Goal: Information Seeking & Learning: Learn about a topic

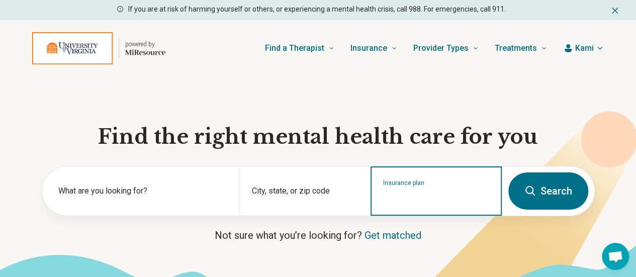
click at [415, 197] on input "Insurance plan" at bounding box center [436, 197] width 107 height 12
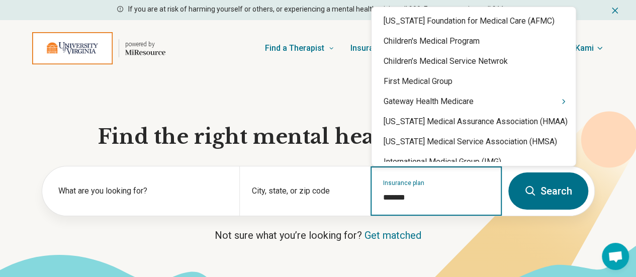
type input "********"
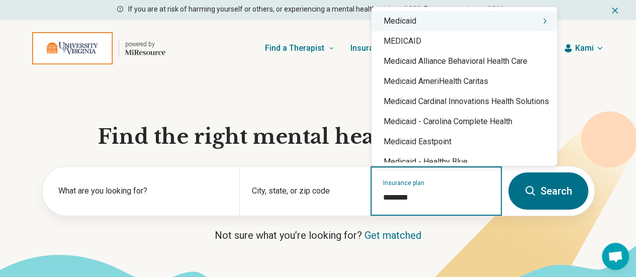
click at [426, 25] on div "Medicaid" at bounding box center [463, 21] width 185 height 20
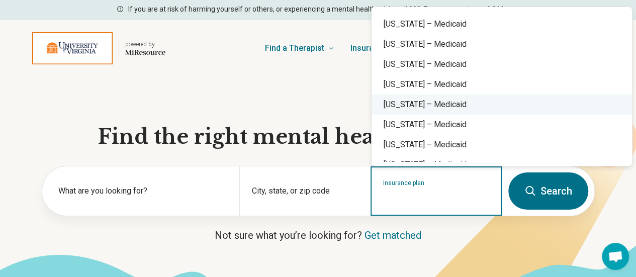
scroll to position [854, 0]
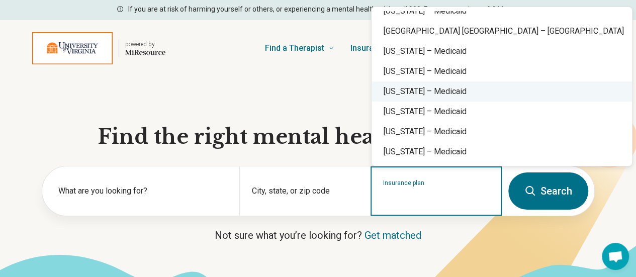
click at [420, 95] on div "Virginia – Medicaid" at bounding box center [501, 91] width 260 height 20
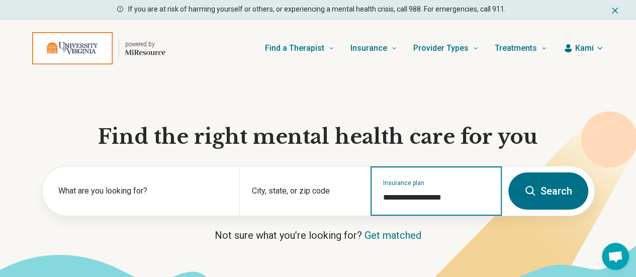
type input "**********"
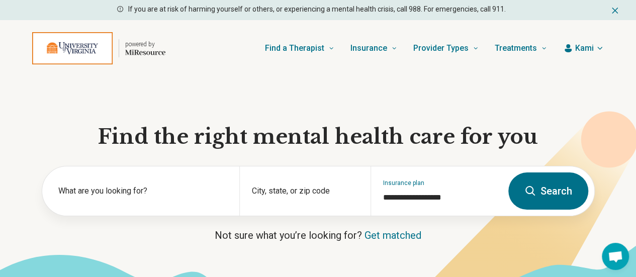
click at [527, 193] on icon at bounding box center [530, 191] width 12 height 12
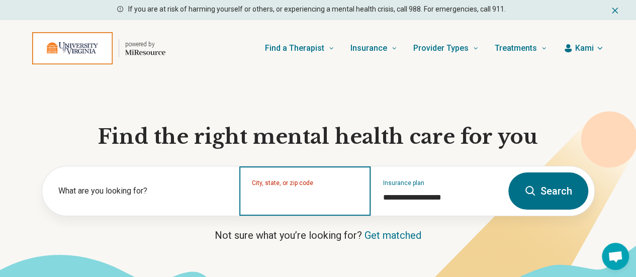
click at [272, 196] on input "City, state, or zip code" at bounding box center [305, 197] width 107 height 12
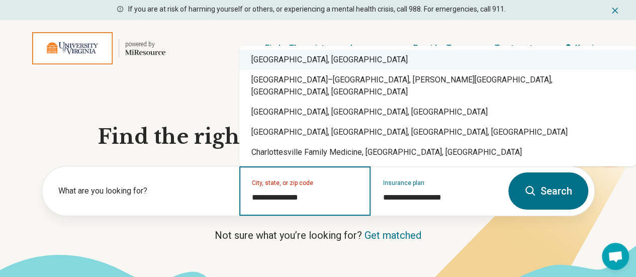
click at [279, 70] on div "Charlottesville, VA" at bounding box center [437, 60] width 396 height 20
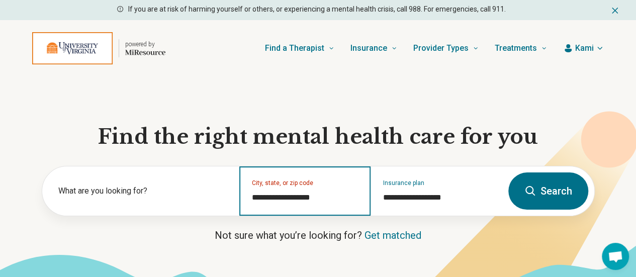
type input "**********"
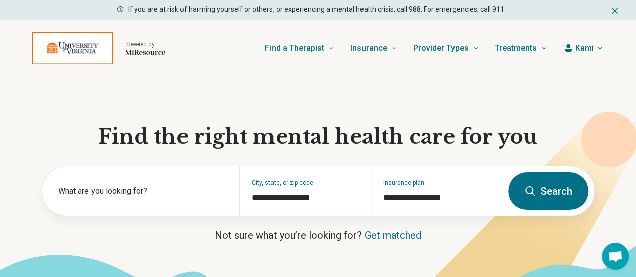
click at [547, 193] on button "Search" at bounding box center [548, 190] width 80 height 37
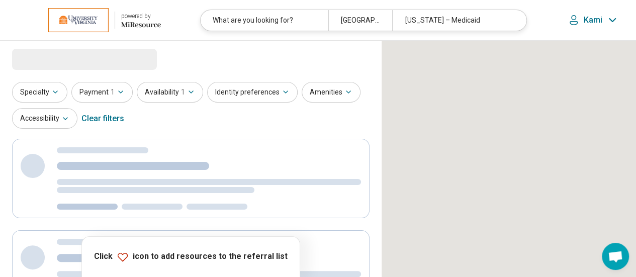
select select "***"
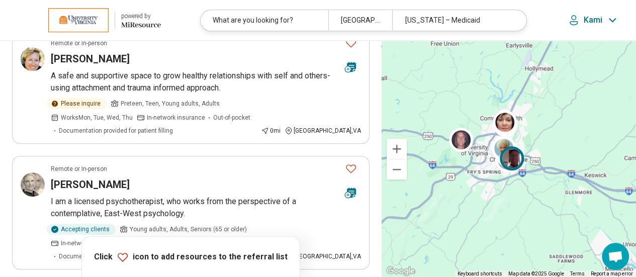
scroll to position [370, 0]
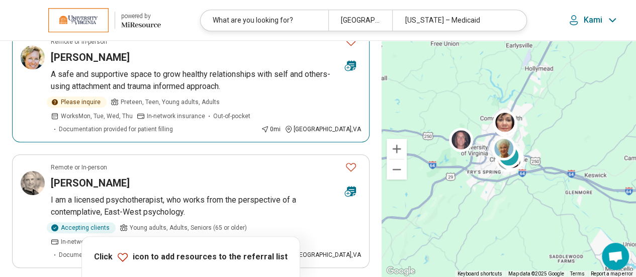
click at [114, 76] on p "A safe and supportive space to grow healthy relationships with self and others-…" at bounding box center [206, 80] width 310 height 24
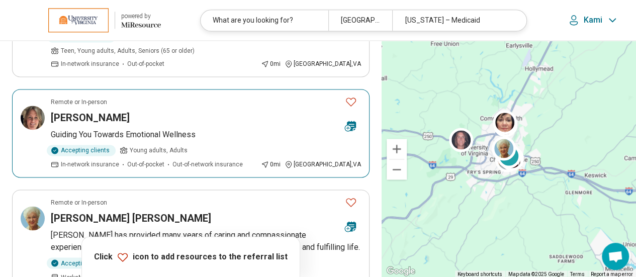
scroll to position [759, 0]
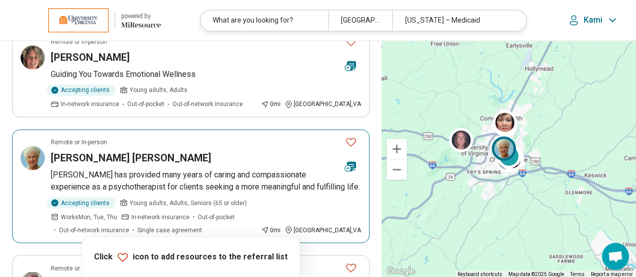
click at [158, 169] on p "[PERSON_NAME] has provided many years of caring and compassionate experience as…" at bounding box center [206, 181] width 310 height 24
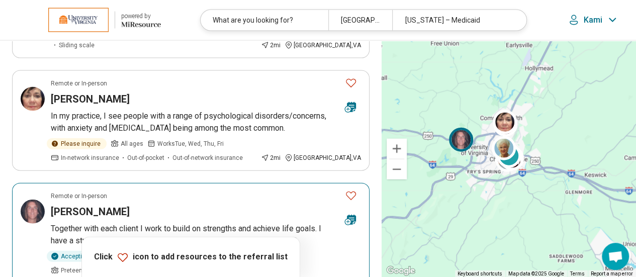
scroll to position [1155, 0]
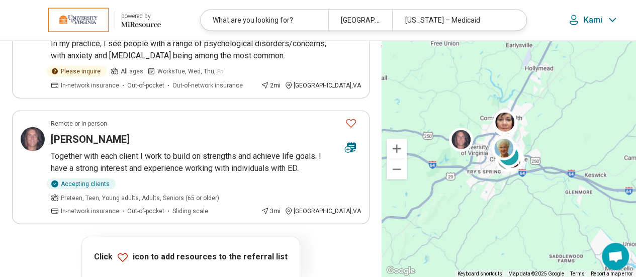
click at [175, 244] on button "2" at bounding box center [179, 252] width 16 height 16
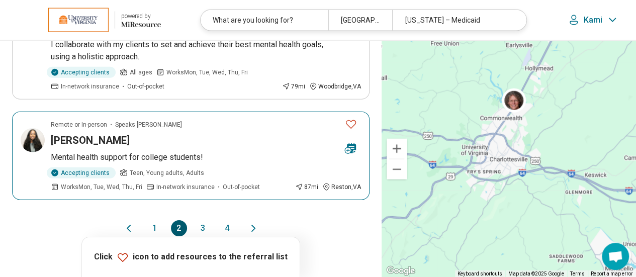
scroll to position [1142, 0]
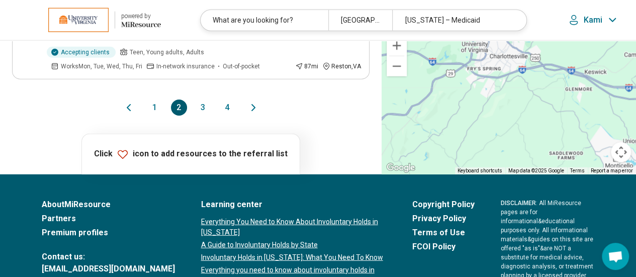
click at [152, 100] on button "1" at bounding box center [155, 108] width 16 height 16
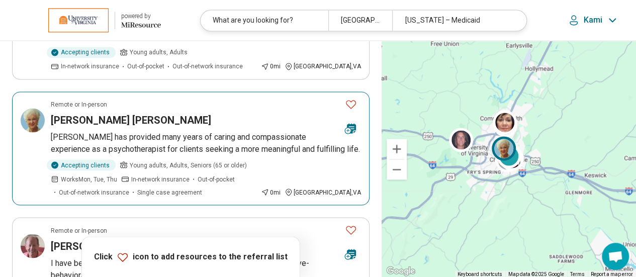
scroll to position [798, 0]
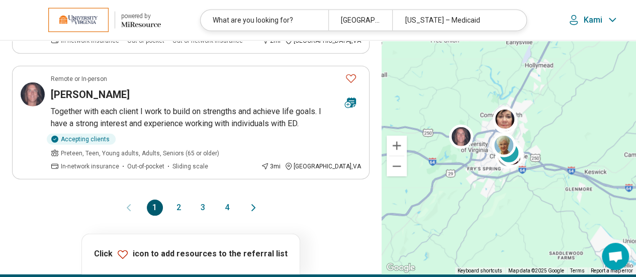
click at [181, 200] on button "2" at bounding box center [179, 208] width 16 height 16
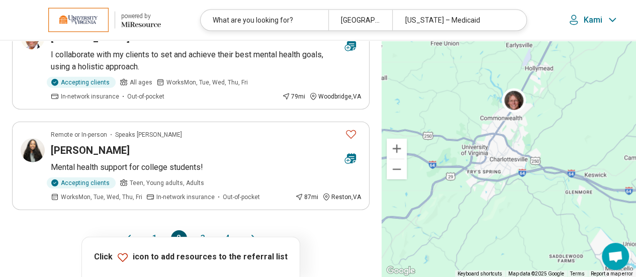
scroll to position [1115, 0]
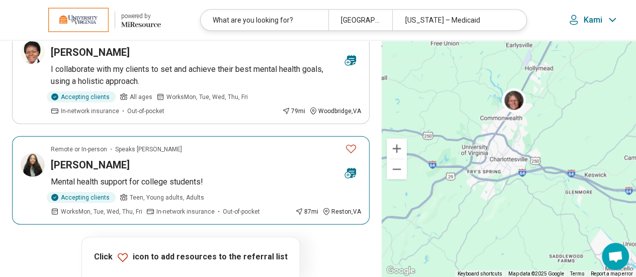
click at [230, 176] on p "Mental health support for college students!" at bounding box center [206, 182] width 310 height 12
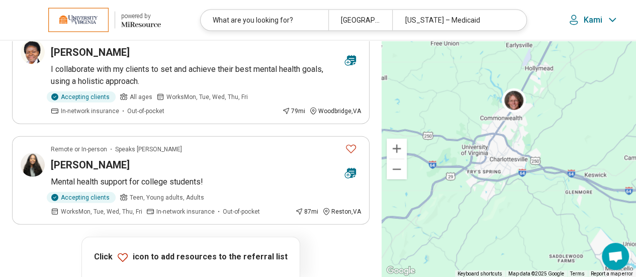
click at [200, 245] on button "3" at bounding box center [203, 253] width 16 height 16
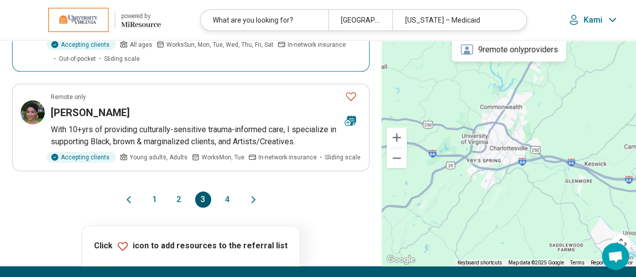
scroll to position [1091, 0]
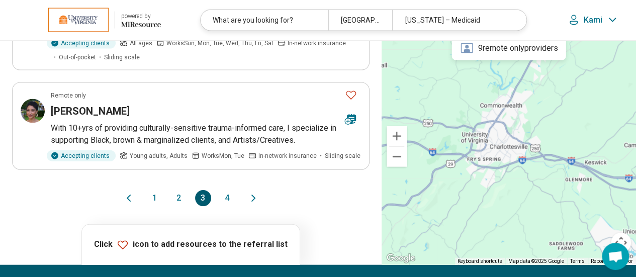
click at [225, 193] on button "4" at bounding box center [227, 198] width 16 height 16
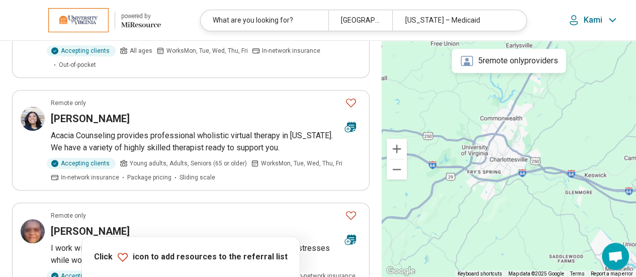
scroll to position [0, 0]
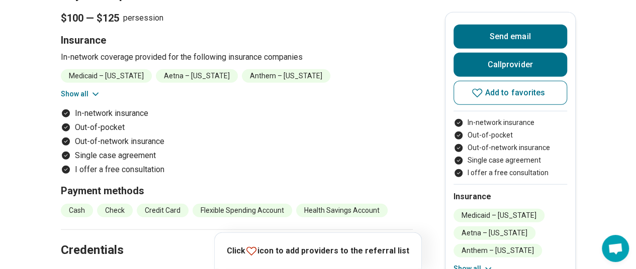
scroll to position [1237, 0]
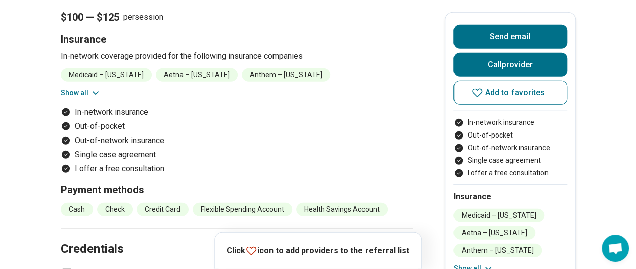
click at [68, 88] on button "Show all" at bounding box center [81, 93] width 40 height 11
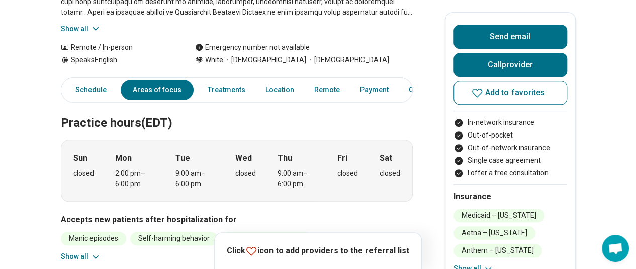
scroll to position [0, 0]
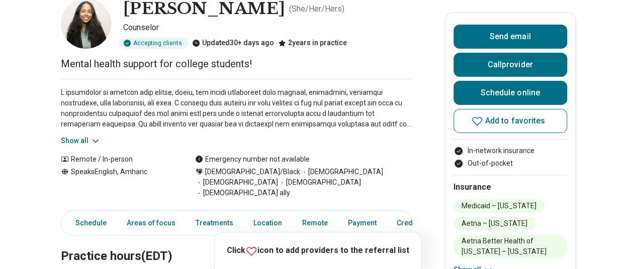
scroll to position [60, 0]
click at [76, 140] on button "Show all" at bounding box center [81, 140] width 40 height 11
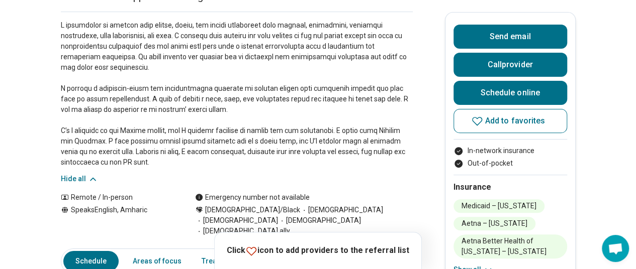
scroll to position [0, 0]
